Goal: Find specific page/section: Find specific page/section

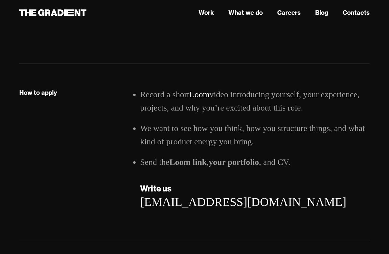
scroll to position [951, 0]
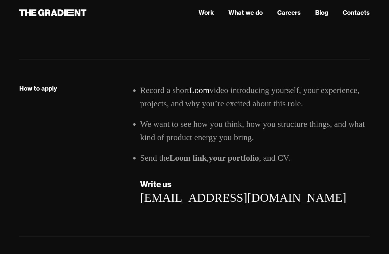
click at [209, 14] on link "Work" at bounding box center [206, 12] width 15 height 9
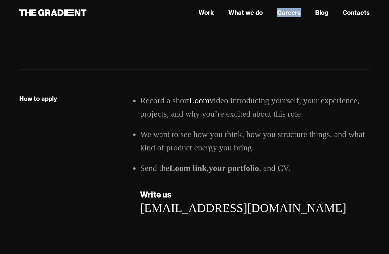
scroll to position [940, 0]
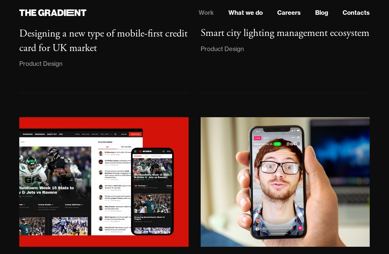
scroll to position [1220, 0]
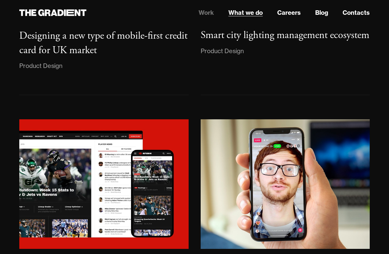
click at [239, 13] on link "What we do" at bounding box center [245, 12] width 34 height 9
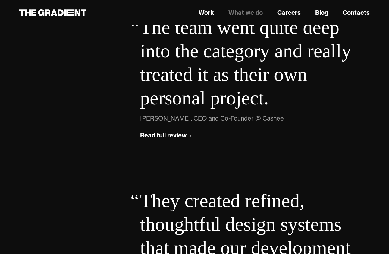
scroll to position [2286, 0]
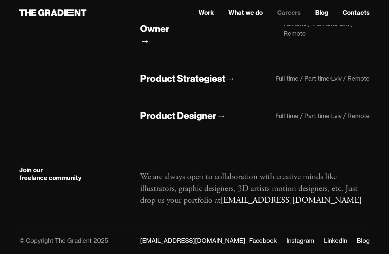
scroll to position [217, 0]
